Goal: Find specific page/section: Find specific page/section

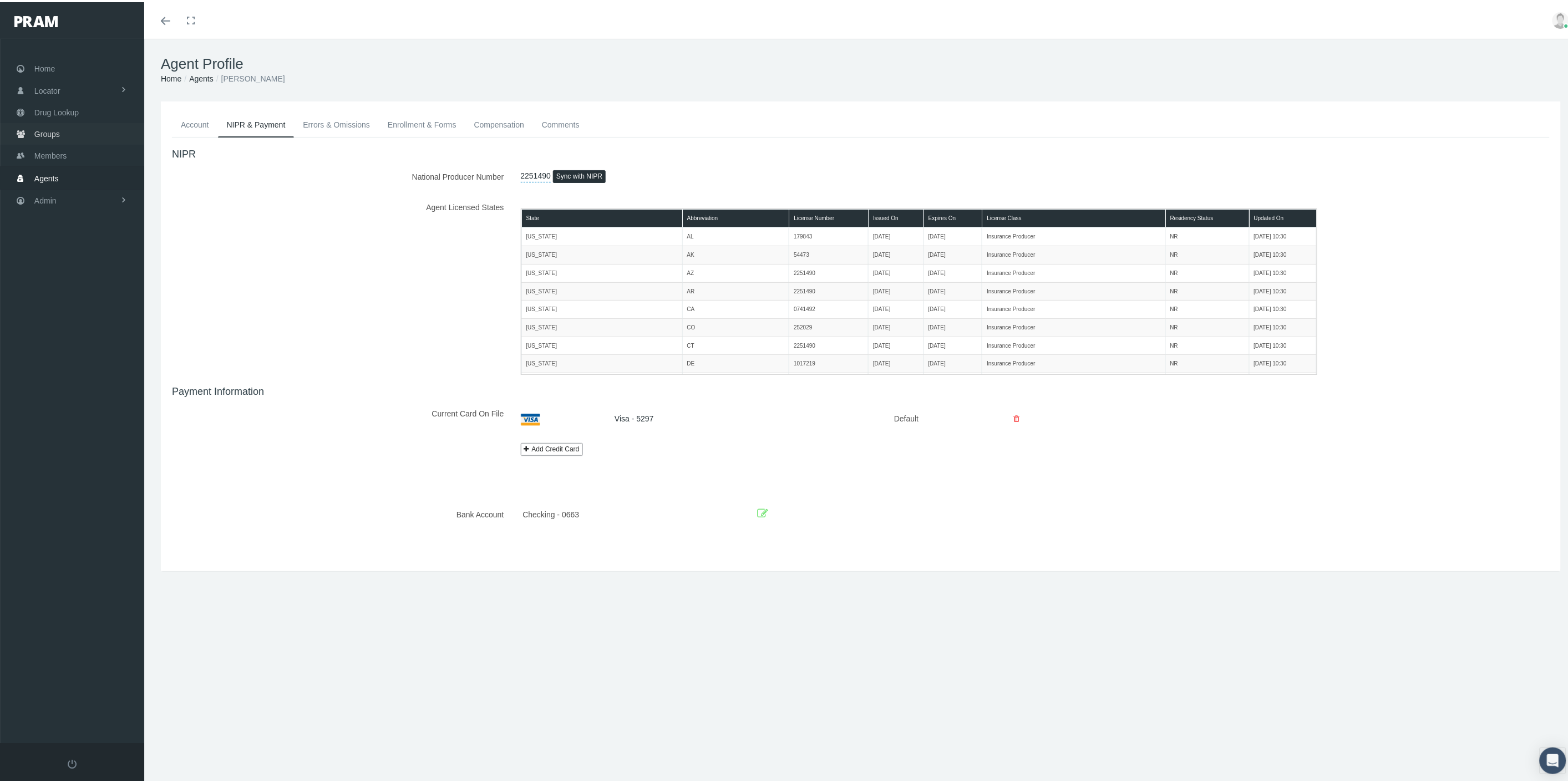
click at [80, 134] on link "Groups" at bounding box center [72, 132] width 144 height 21
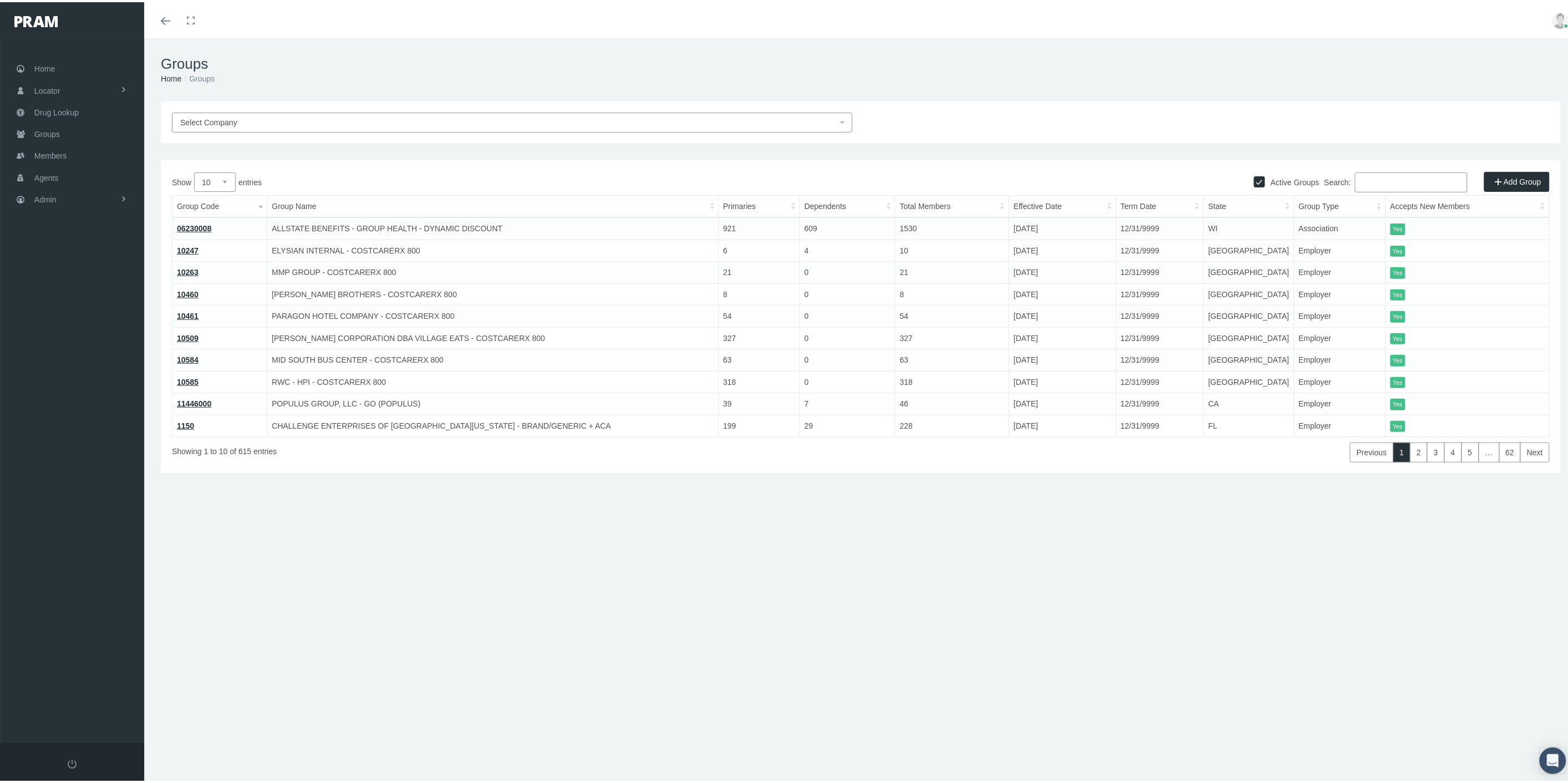
click at [1405, 183] on input "Search:" at bounding box center [1411, 180] width 112 height 20
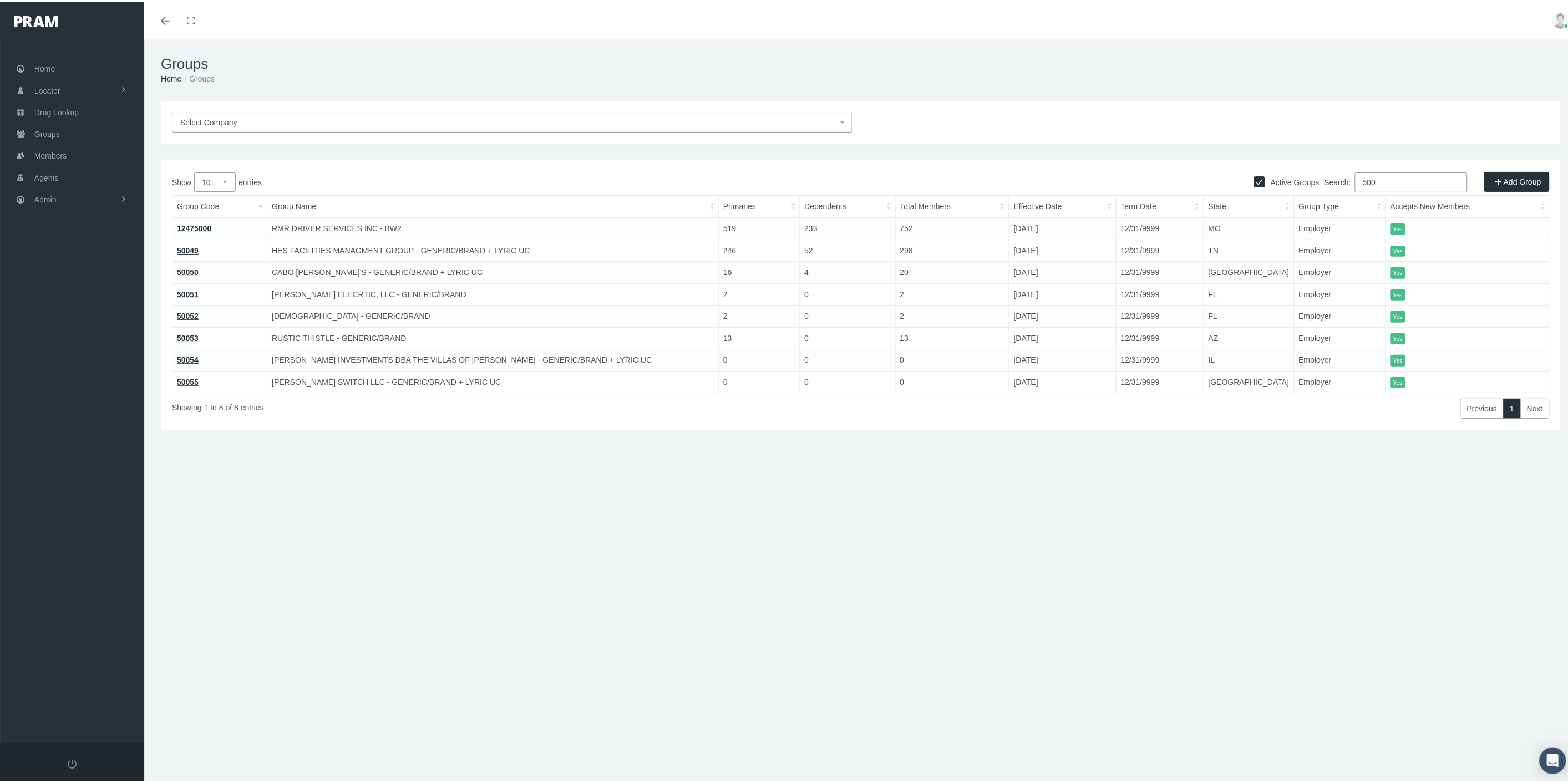
type input "500"
click at [67, 172] on link "Agents" at bounding box center [72, 175] width 144 height 21
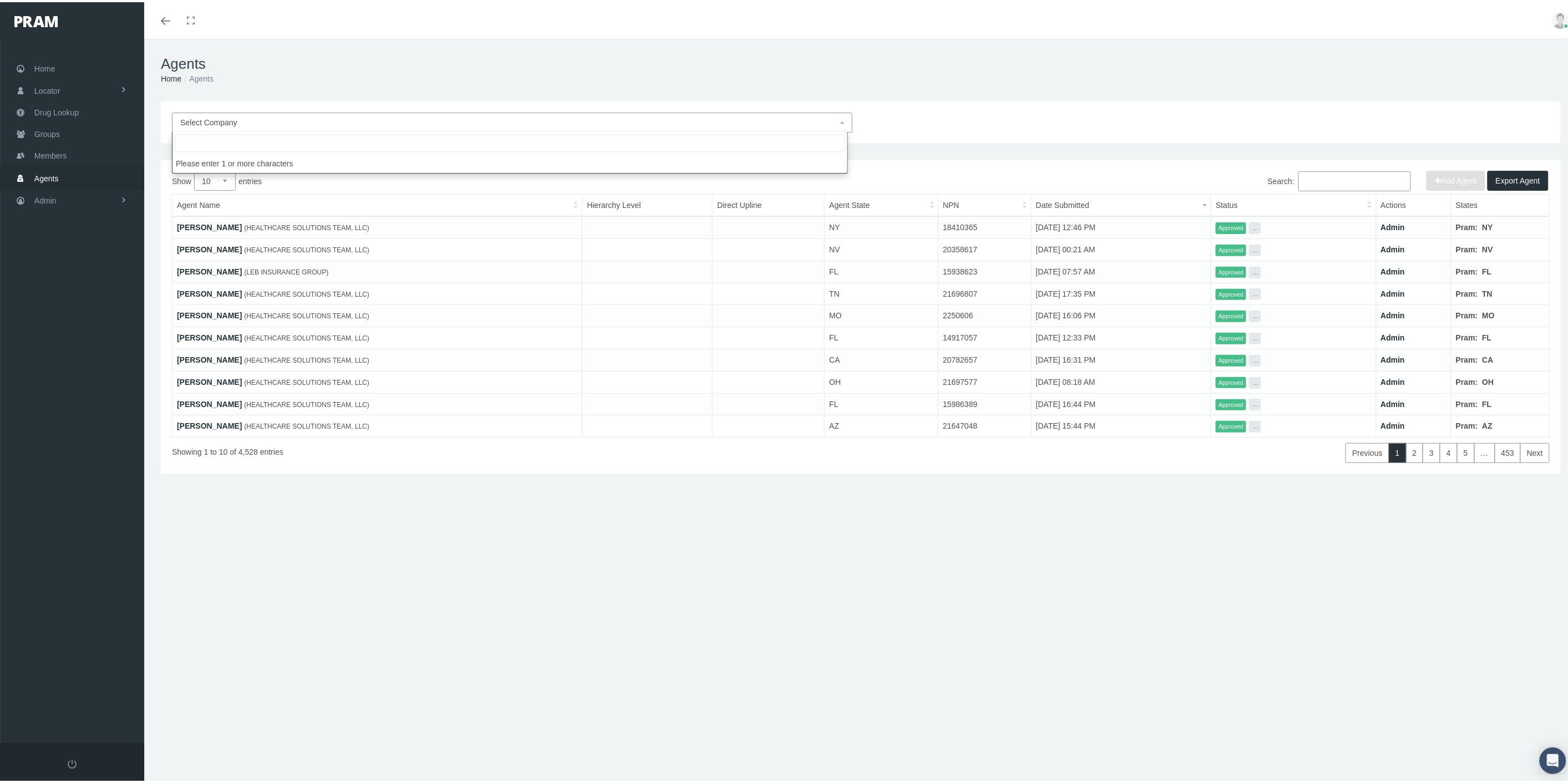
click at [721, 114] on span "Select Company" at bounding box center [509, 120] width 657 height 12
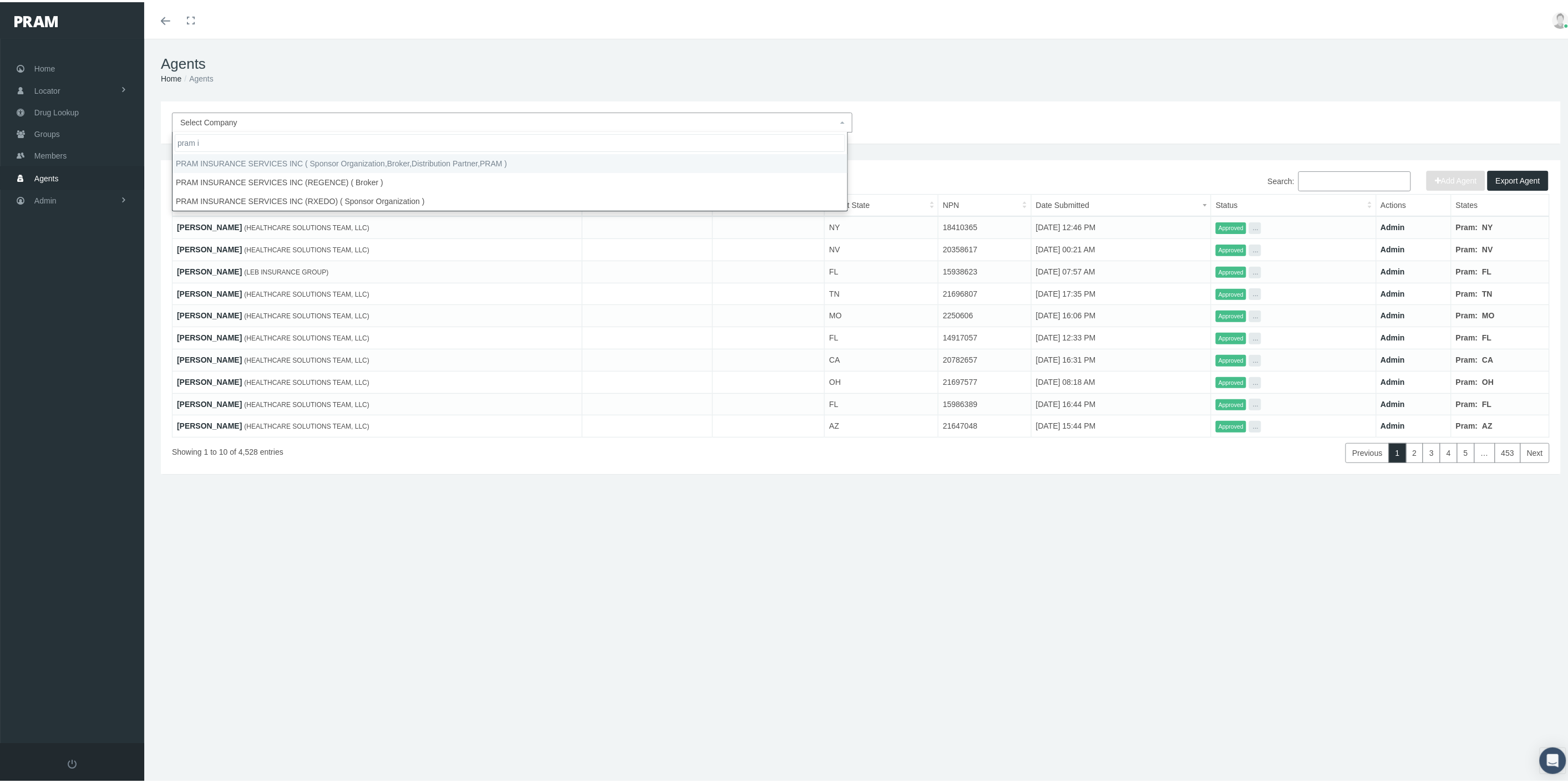
type input "pram i"
select select "53"
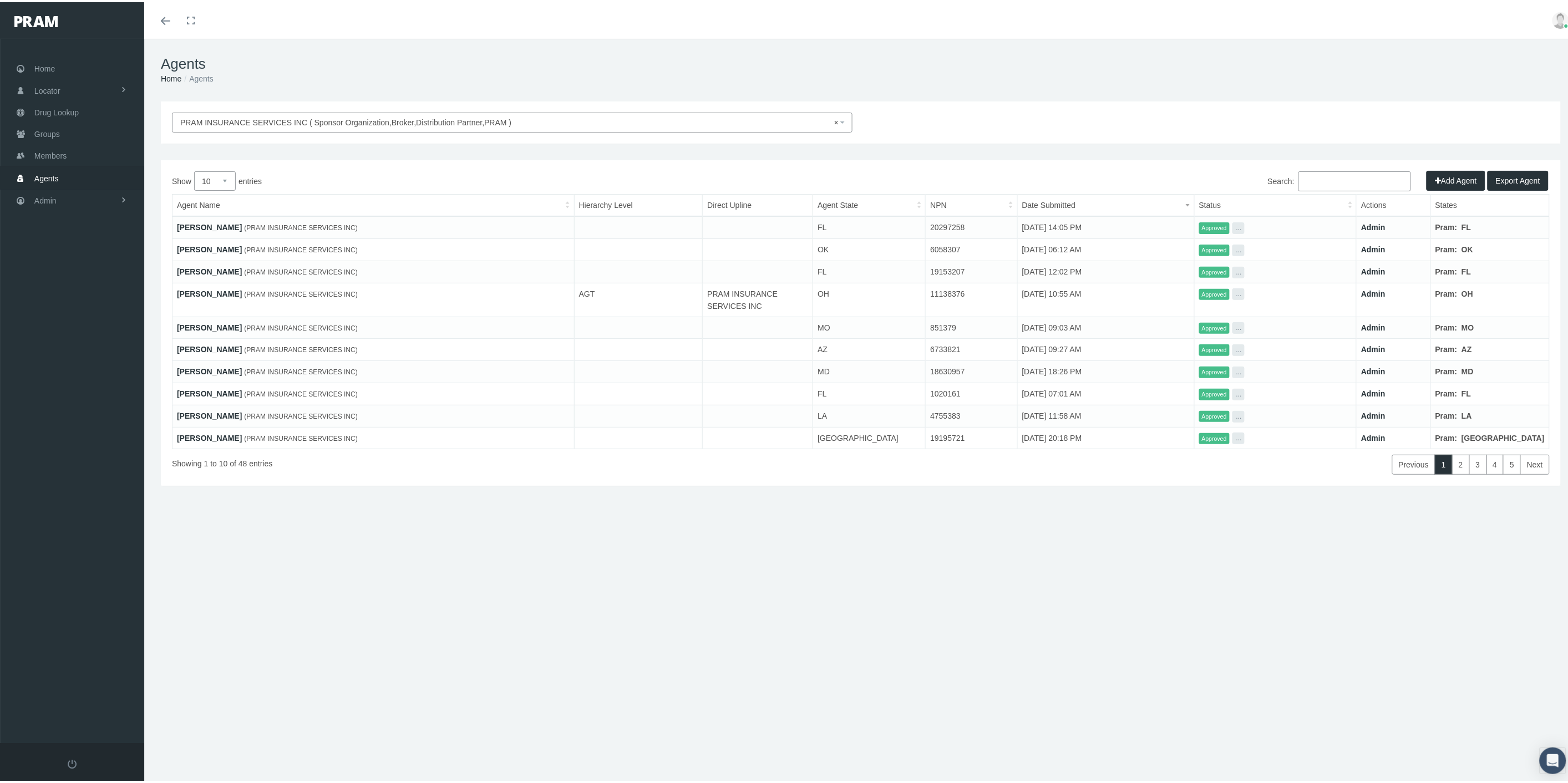
click at [1347, 181] on input "Search:" at bounding box center [1355, 179] width 112 height 20
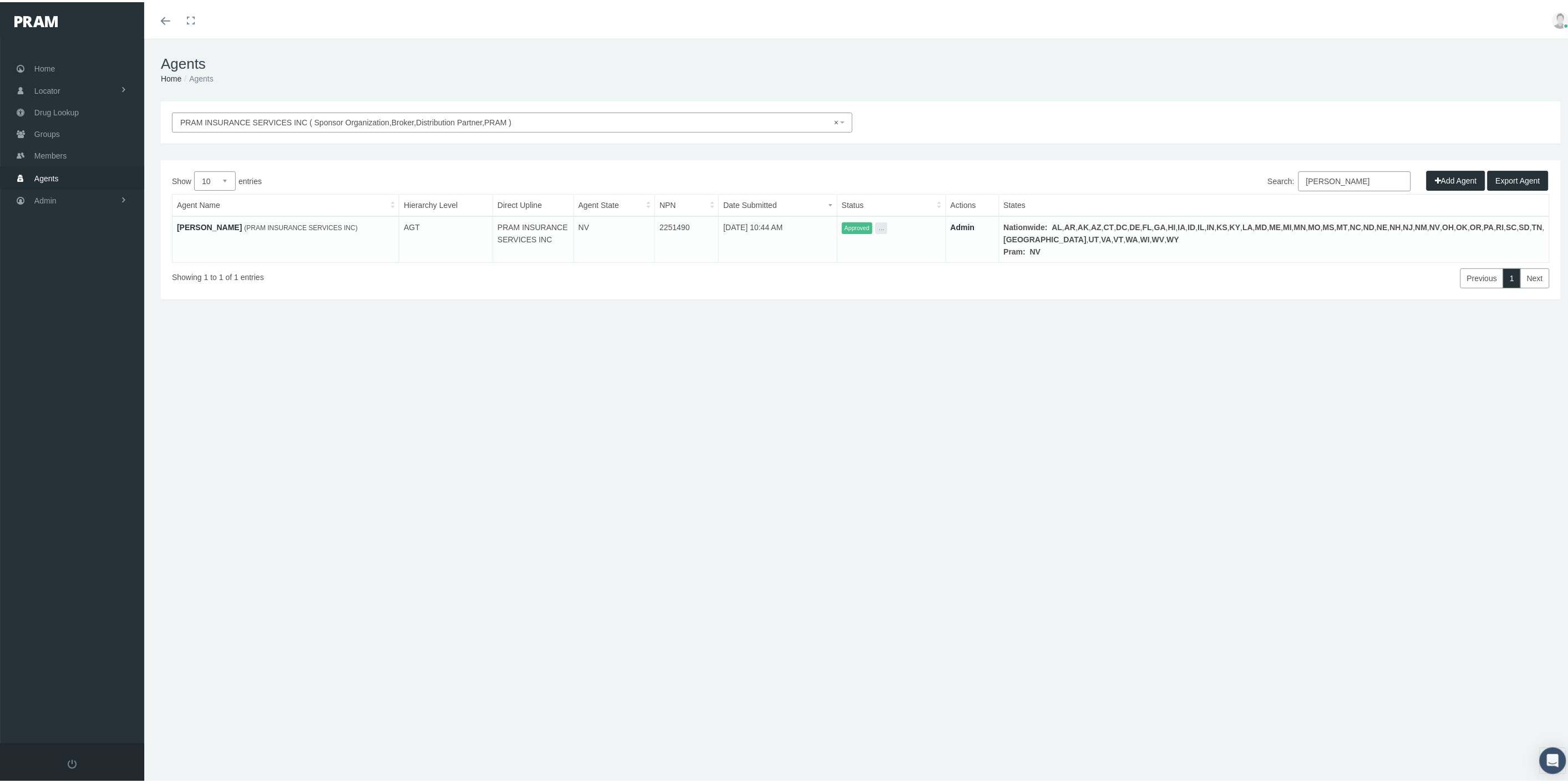
type input "wilson"
click at [215, 228] on link "[PERSON_NAME]" at bounding box center [209, 225] width 65 height 9
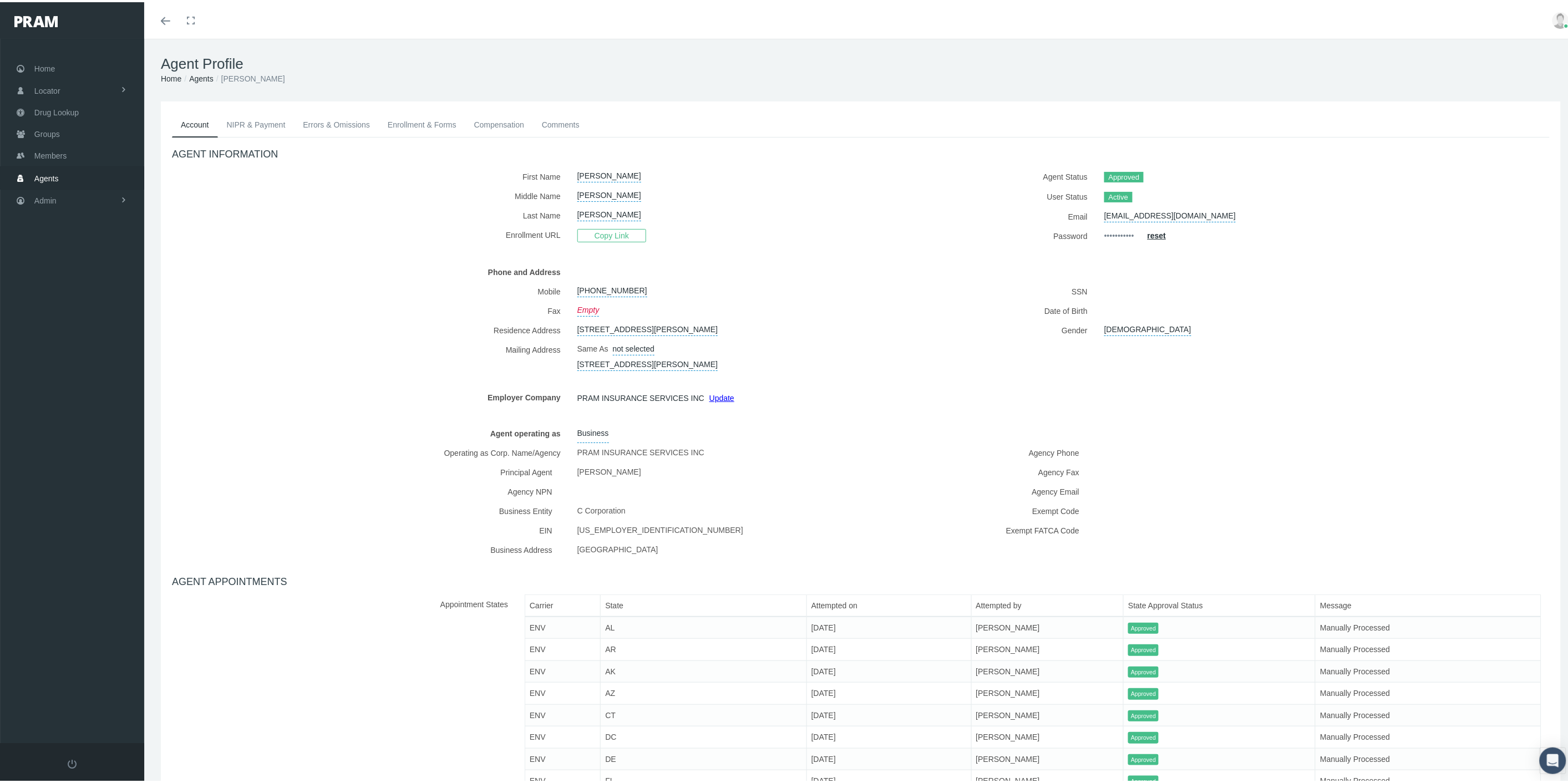
click at [250, 119] on link "NIPR & Payment" at bounding box center [256, 122] width 77 height 24
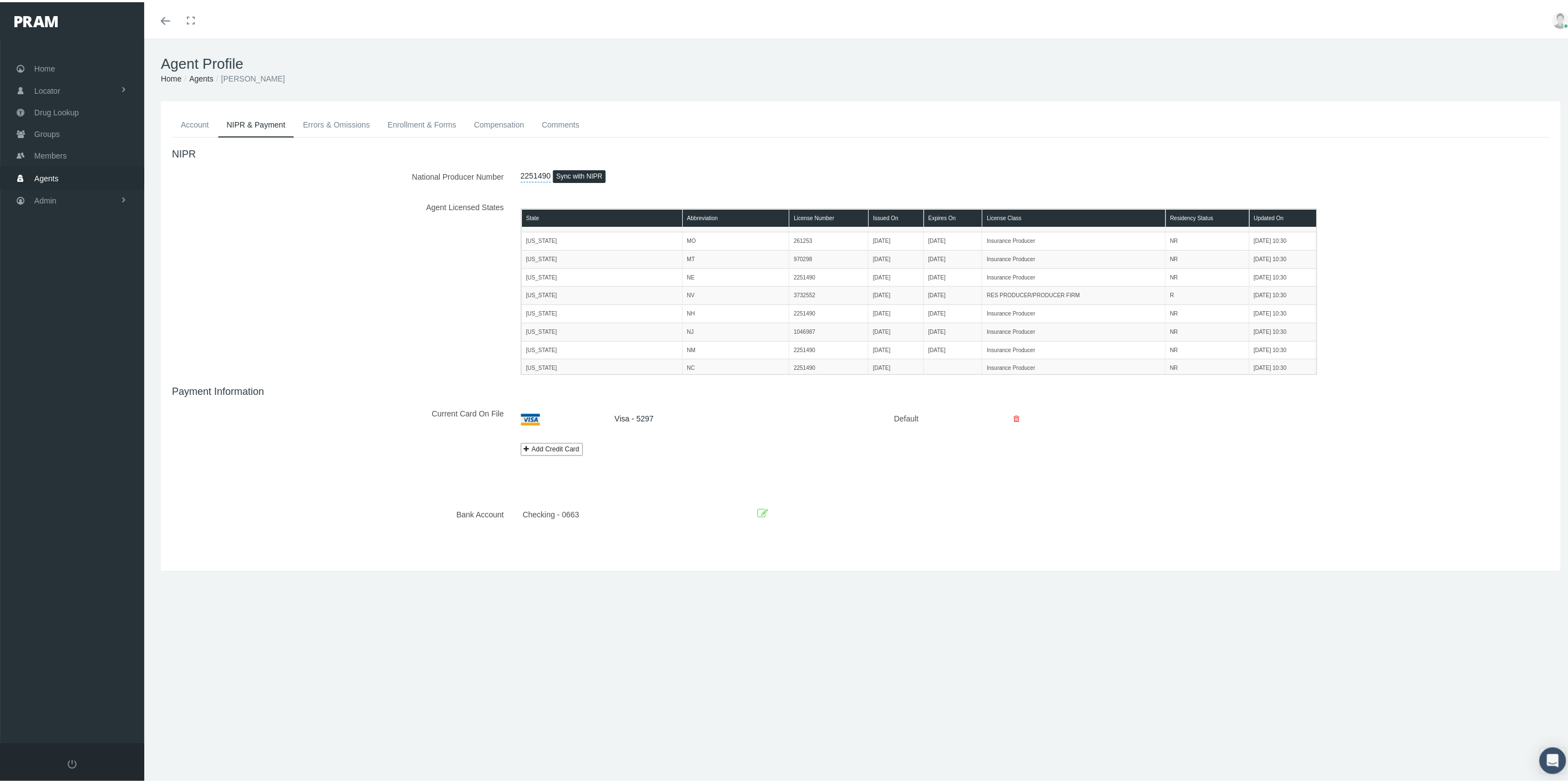
scroll to position [492, 0]
click at [201, 77] on link "Agents" at bounding box center [201, 76] width 24 height 9
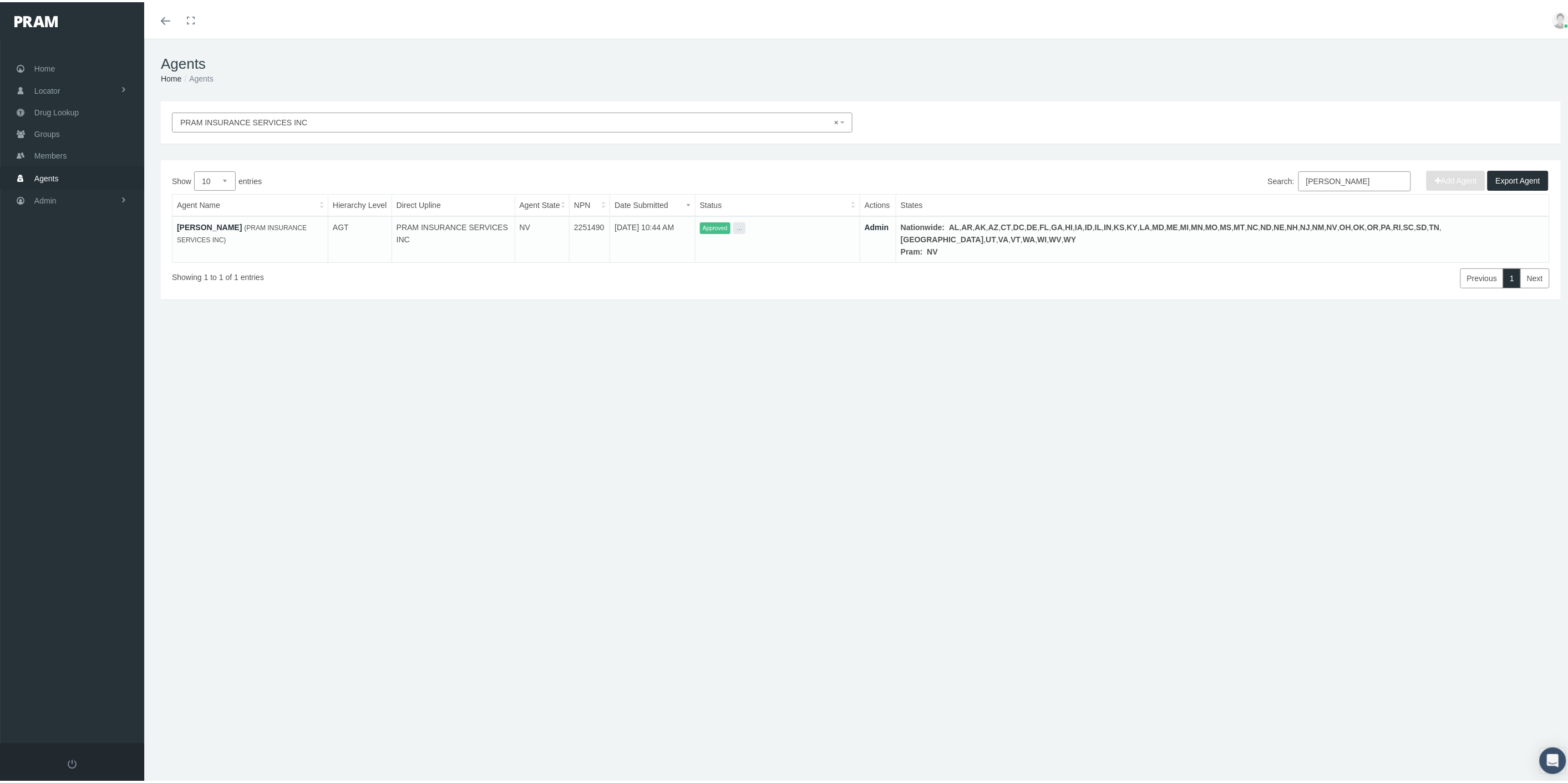
drag, startPoint x: 1337, startPoint y: 178, endPoint x: 1273, endPoint y: 173, distance: 64.2
click at [1273, 173] on label "Search: wilson" at bounding box center [1339, 179] width 143 height 20
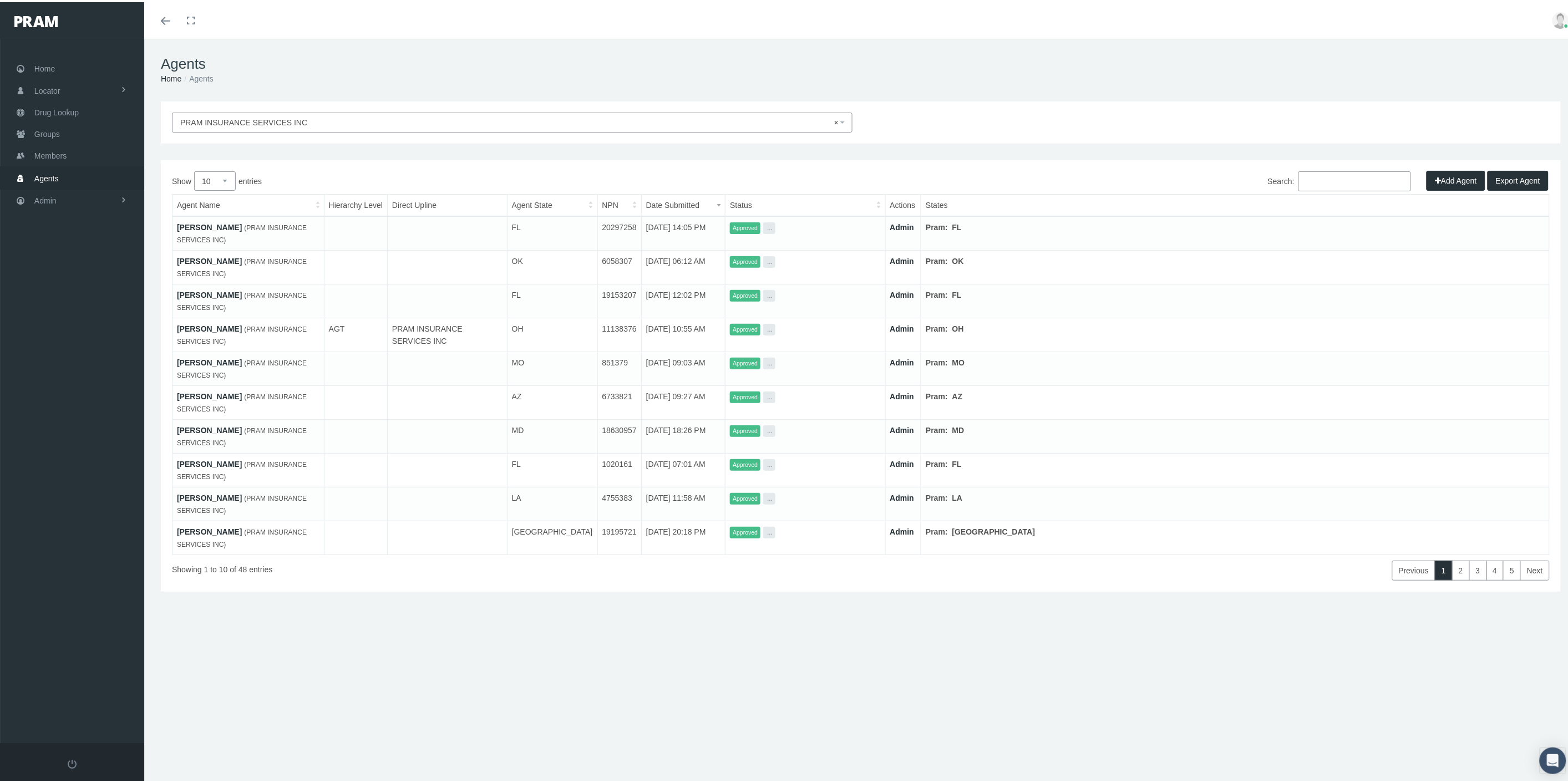
click at [203, 361] on link "[PERSON_NAME]" at bounding box center [209, 361] width 65 height 9
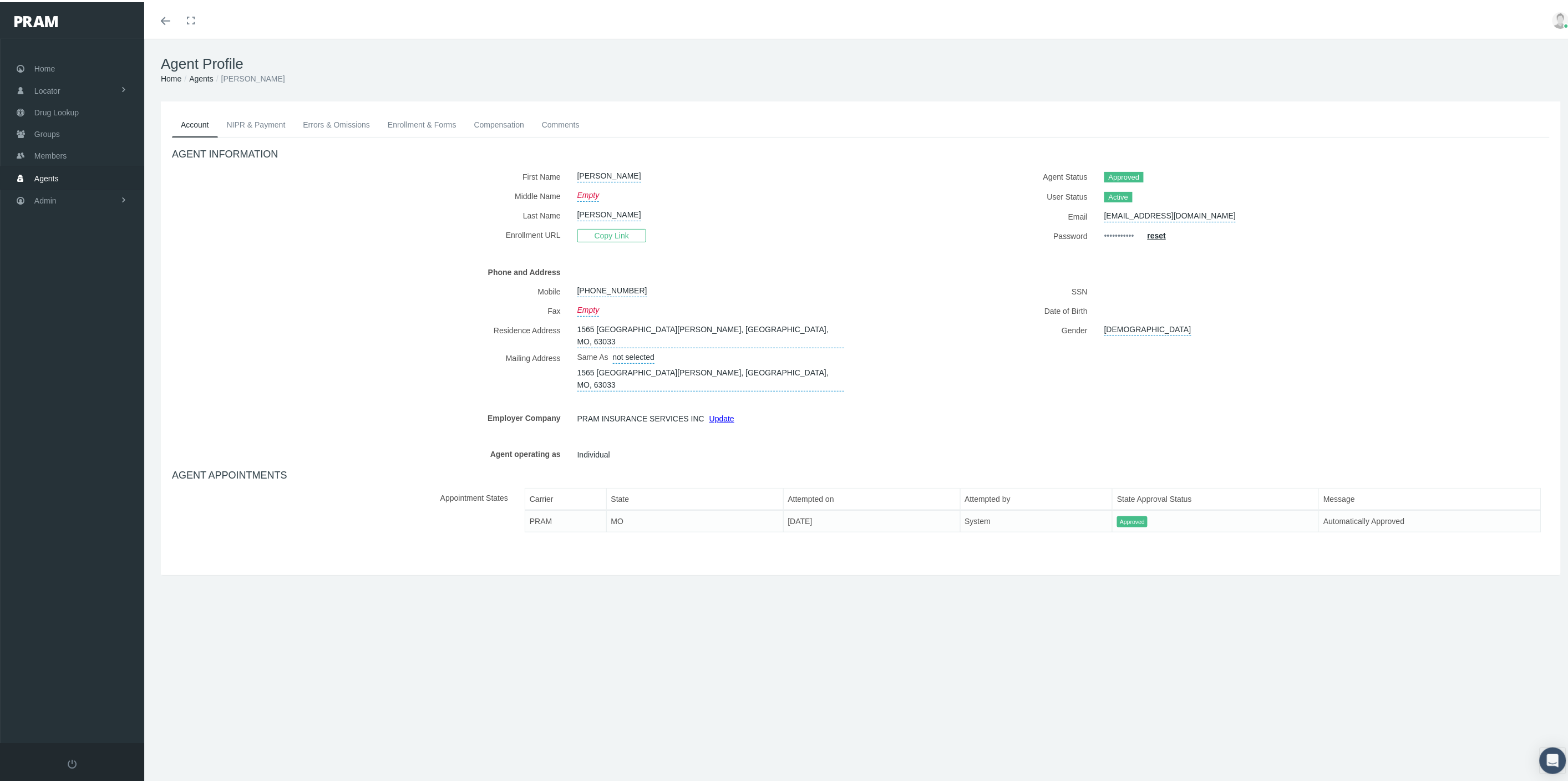
click at [258, 119] on link "NIPR & Payment" at bounding box center [256, 122] width 77 height 24
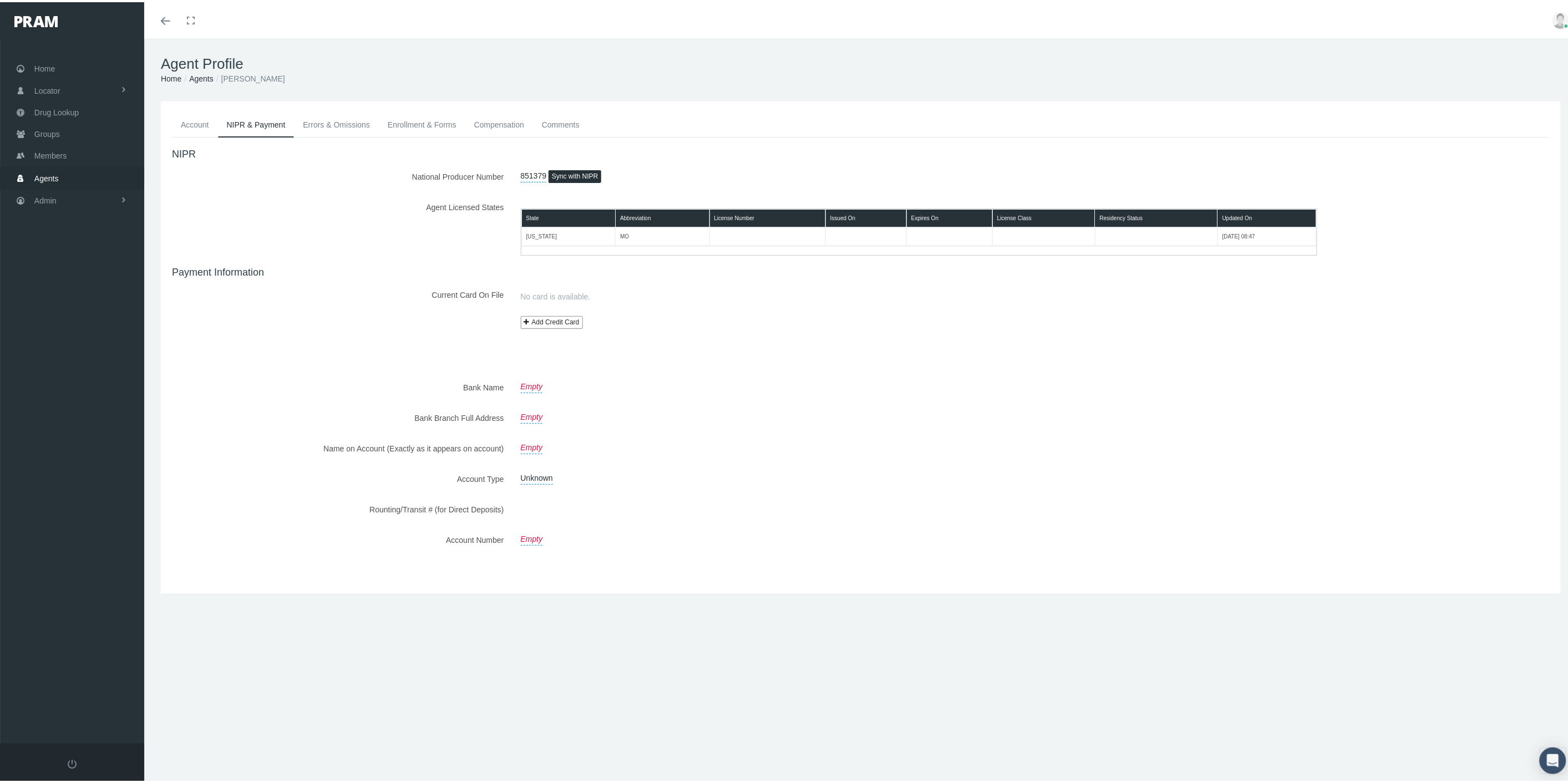
click at [570, 175] on button "Sync with NIPR" at bounding box center [575, 174] width 53 height 13
